Goal: Check status: Check status

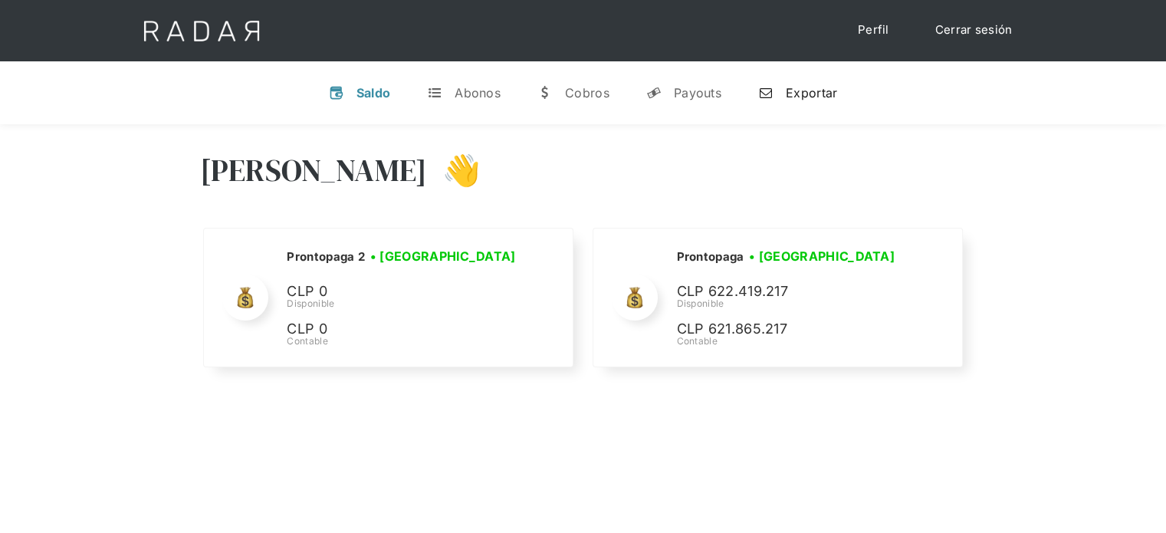
click at [817, 98] on div "Exportar" at bounding box center [811, 92] width 51 height 15
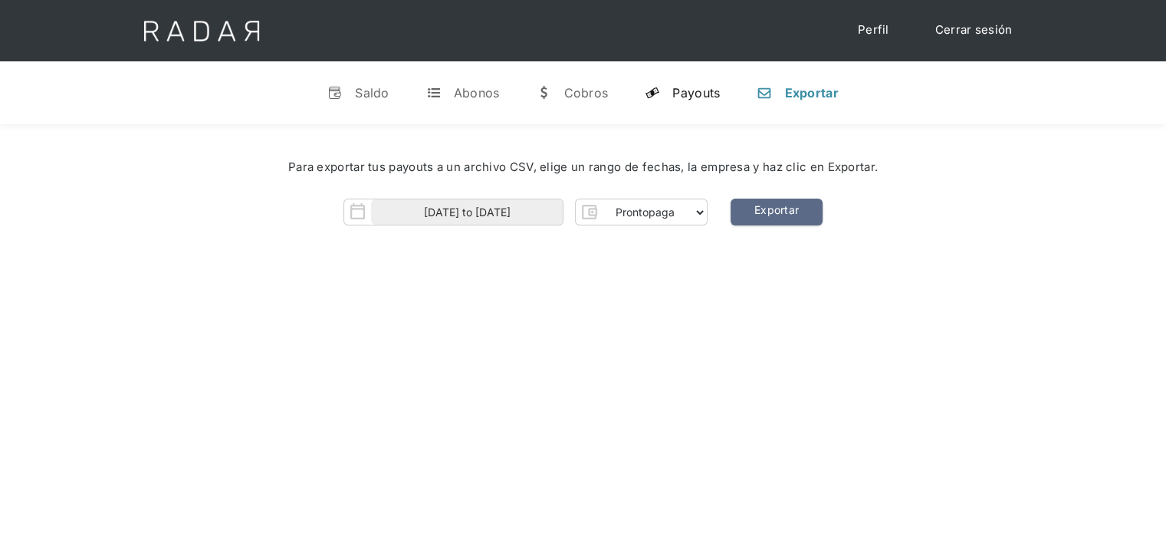
click at [706, 91] on div "Payouts" at bounding box center [697, 92] width 48 height 15
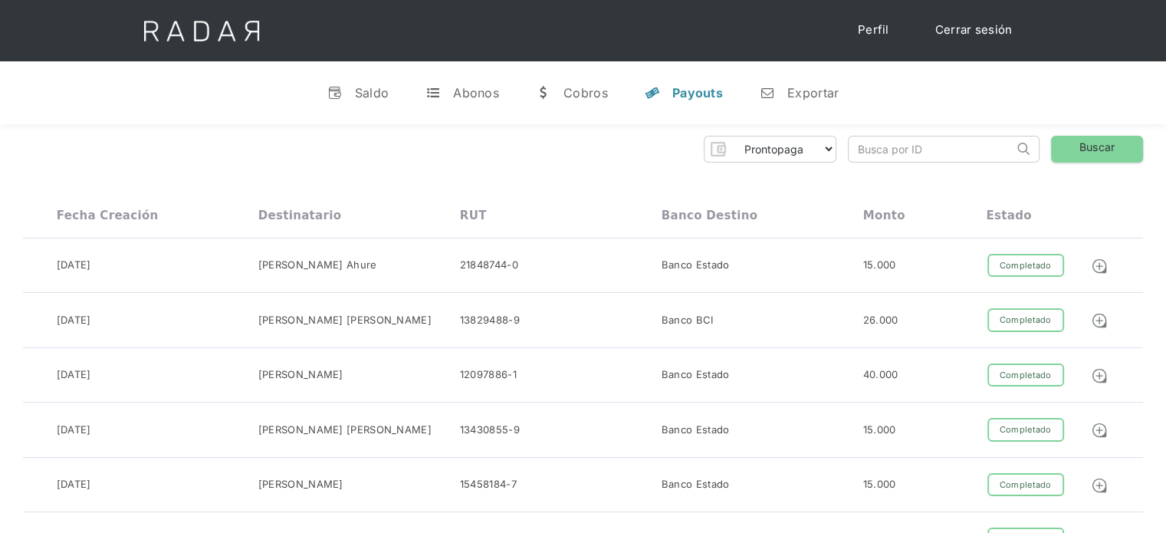
click at [860, 151] on input "search" at bounding box center [931, 149] width 165 height 25
paste input "7d662366-7531-4567-9ae2-2023d7c55f63"
drag, startPoint x: 892, startPoint y: 148, endPoint x: 810, endPoint y: 153, distance: 82.2
click at [810, 153] on div "Prontopaga Prontopaga 2 Thank you! Your submission has been received! Oops! Som…" at bounding box center [583, 149] width 1120 height 27
click at [859, 146] on input "7d662366-7531-4567-9ae2-2023d7c55f63" at bounding box center [931, 149] width 165 height 25
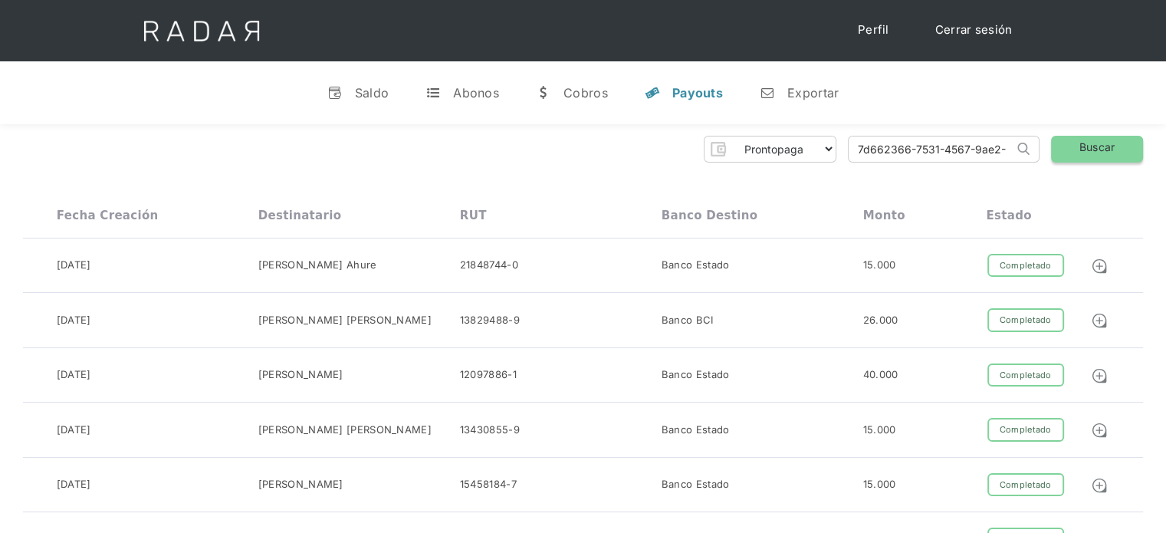
click at [1104, 153] on link "Buscar" at bounding box center [1097, 149] width 92 height 27
click at [1085, 156] on link "Buscar" at bounding box center [1097, 149] width 92 height 27
click at [860, 146] on input "7d662366-7531-4567-9ae2-2023d7c55f63" at bounding box center [931, 149] width 165 height 25
click at [1095, 147] on link "Buscar" at bounding box center [1097, 149] width 92 height 27
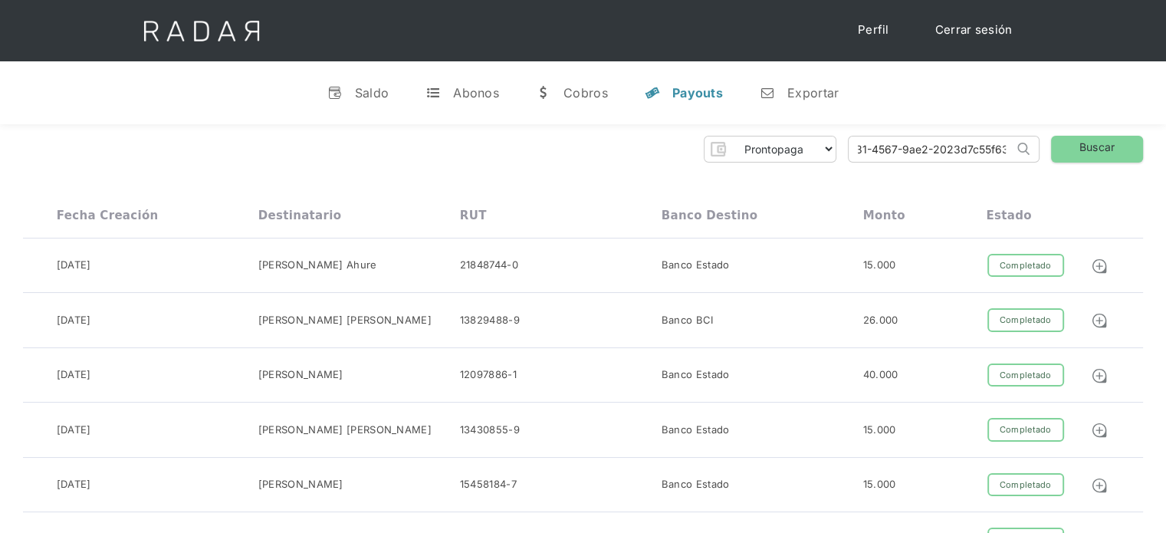
drag, startPoint x: 853, startPoint y: 150, endPoint x: 1151, endPoint y: 186, distance: 300.4
paste input "9c2d4c7f-a5df-428a-978f-84f25b484784"
click at [1086, 155] on link "Buscar" at bounding box center [1097, 149] width 92 height 27
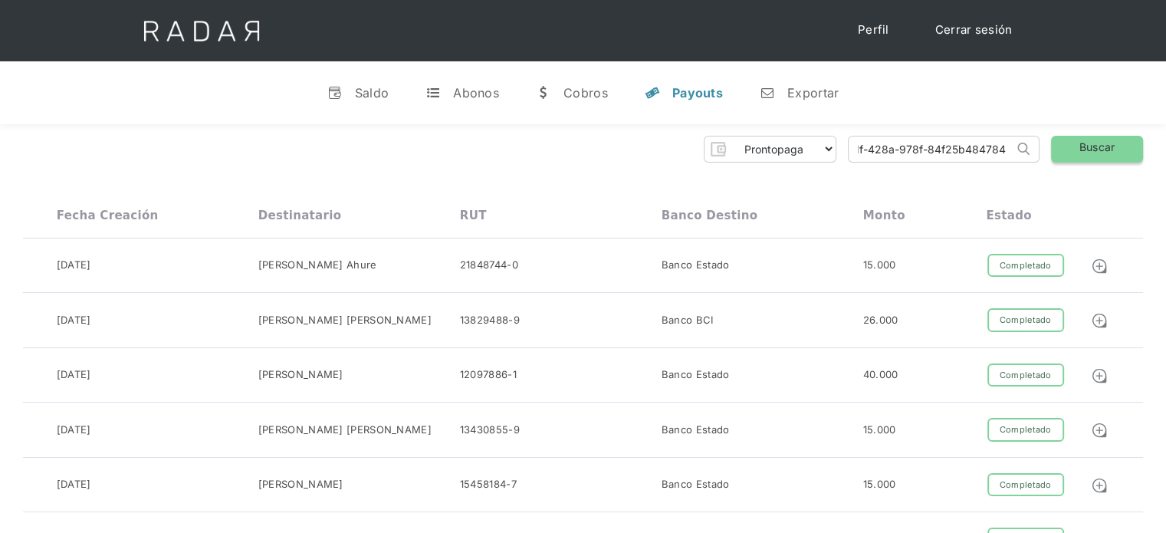
scroll to position [0, 0]
click at [862, 154] on input "9c2d4c7f-a5df-428a-978f-84f25b484784" at bounding box center [931, 149] width 165 height 25
type input "9c2d4c7f-a5df-428a-978f-84f25b484784"
click at [1076, 157] on link "Buscar" at bounding box center [1097, 149] width 92 height 27
click at [982, 36] on link "Cerrar sesión" at bounding box center [974, 30] width 108 height 30
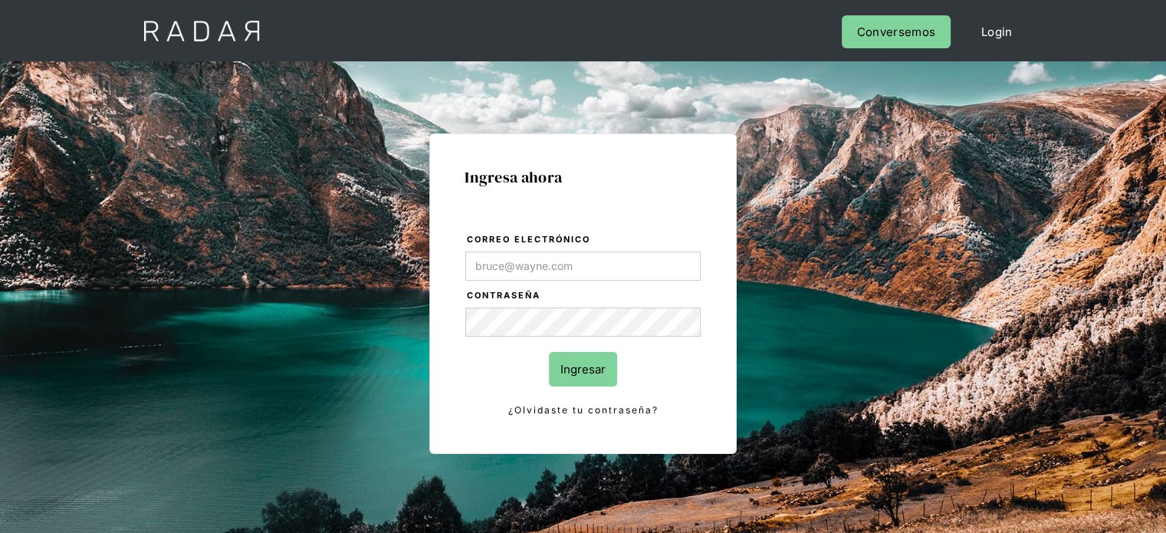
type input "Evans@prontopaga.com"
